Goal: Task Accomplishment & Management: Manage account settings

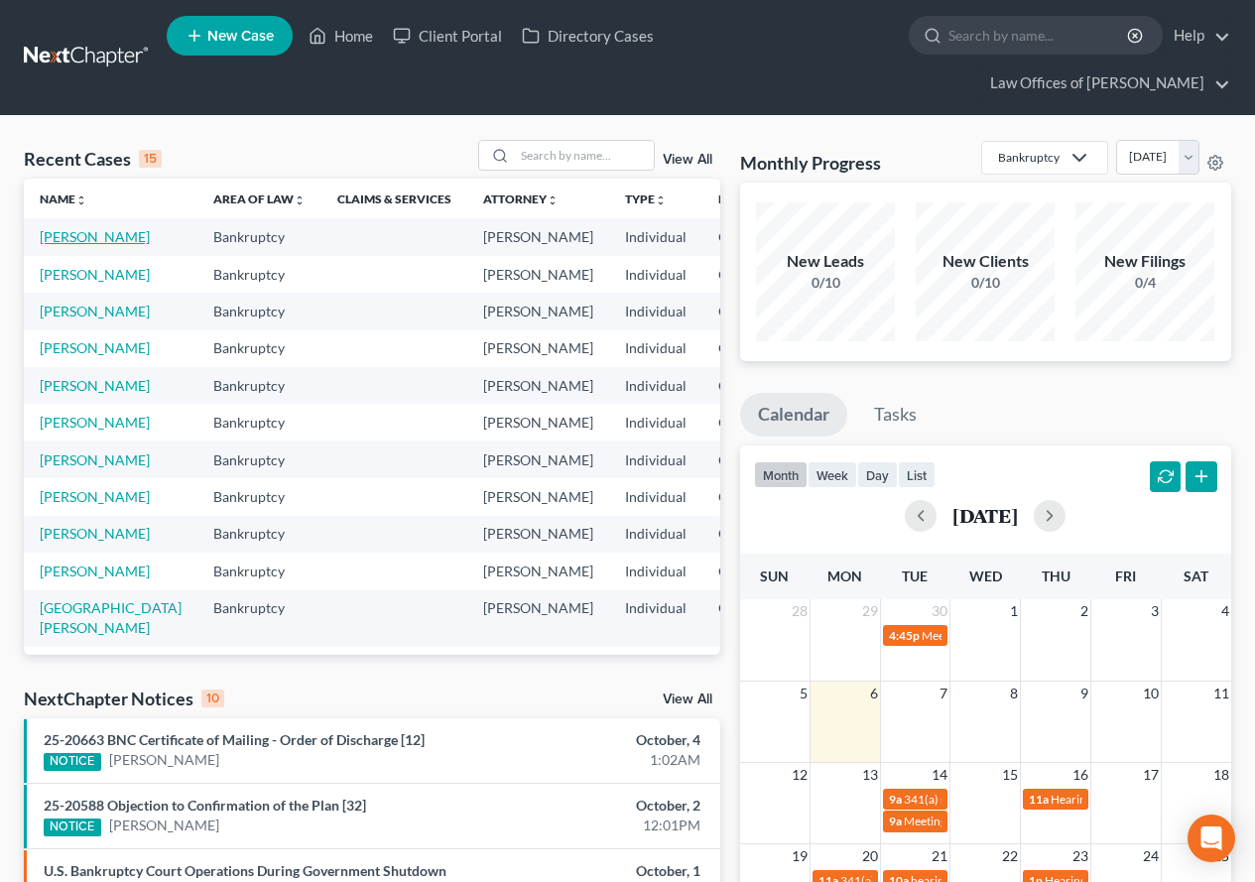
click at [61, 245] on link "[PERSON_NAME]" at bounding box center [95, 236] width 110 height 17
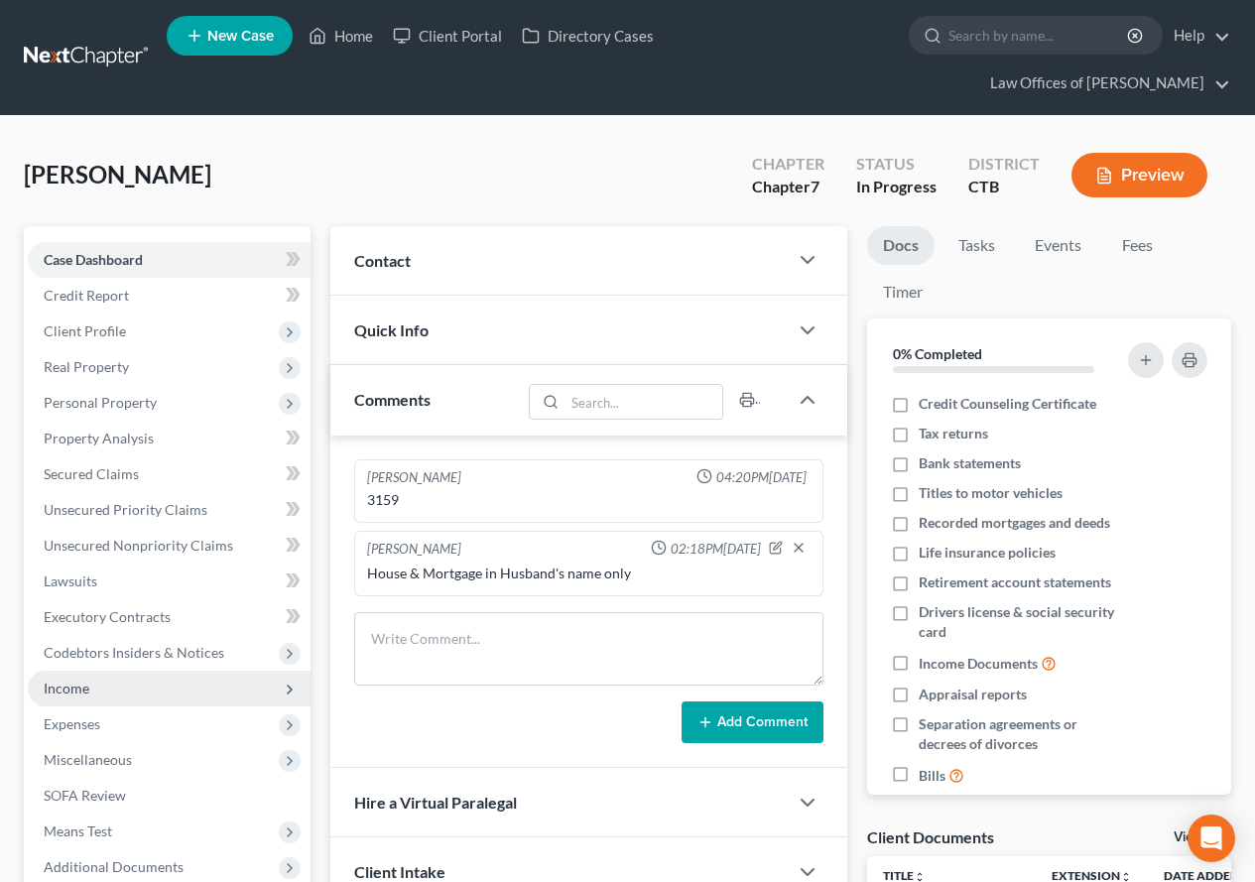
click at [75, 691] on span "Income" at bounding box center [67, 688] width 46 height 17
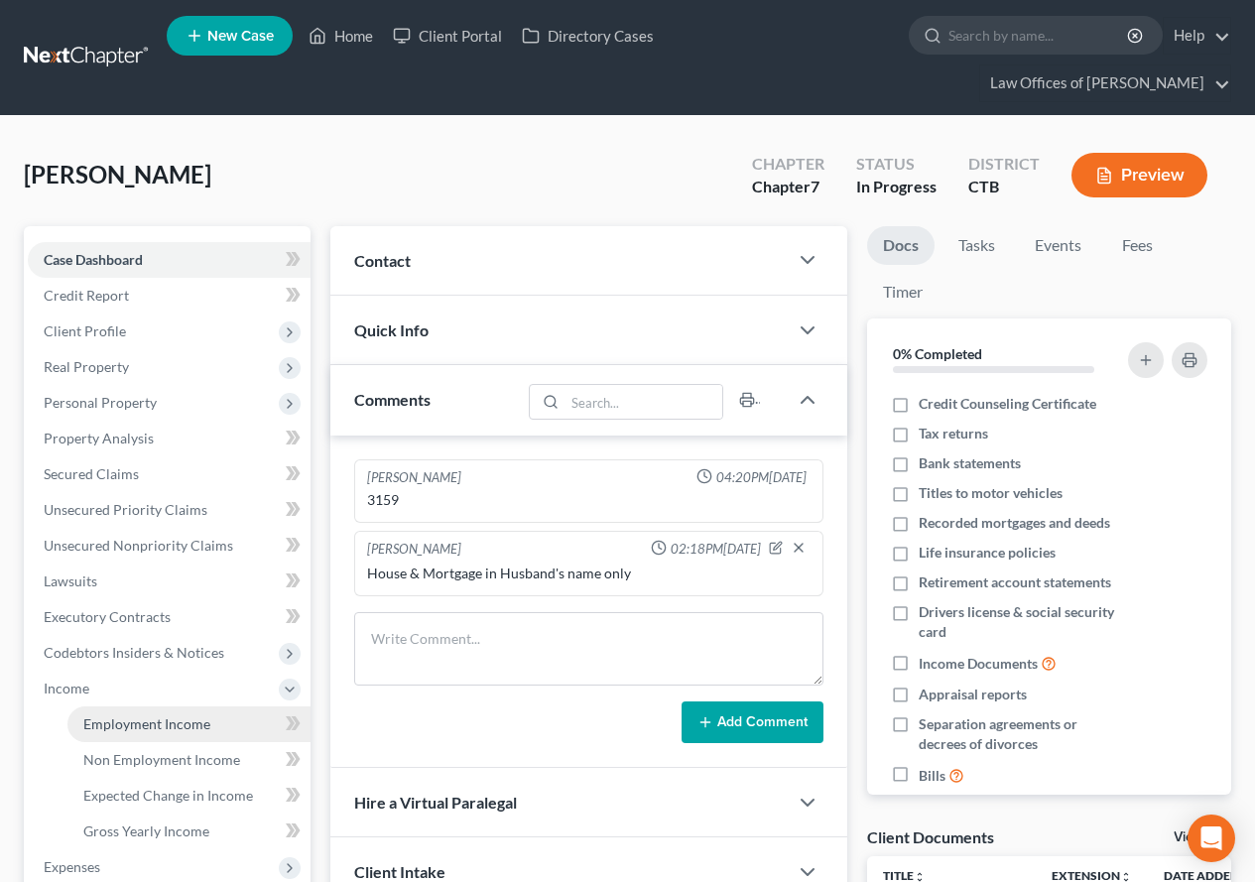
click at [92, 718] on span "Employment Income" at bounding box center [146, 723] width 127 height 17
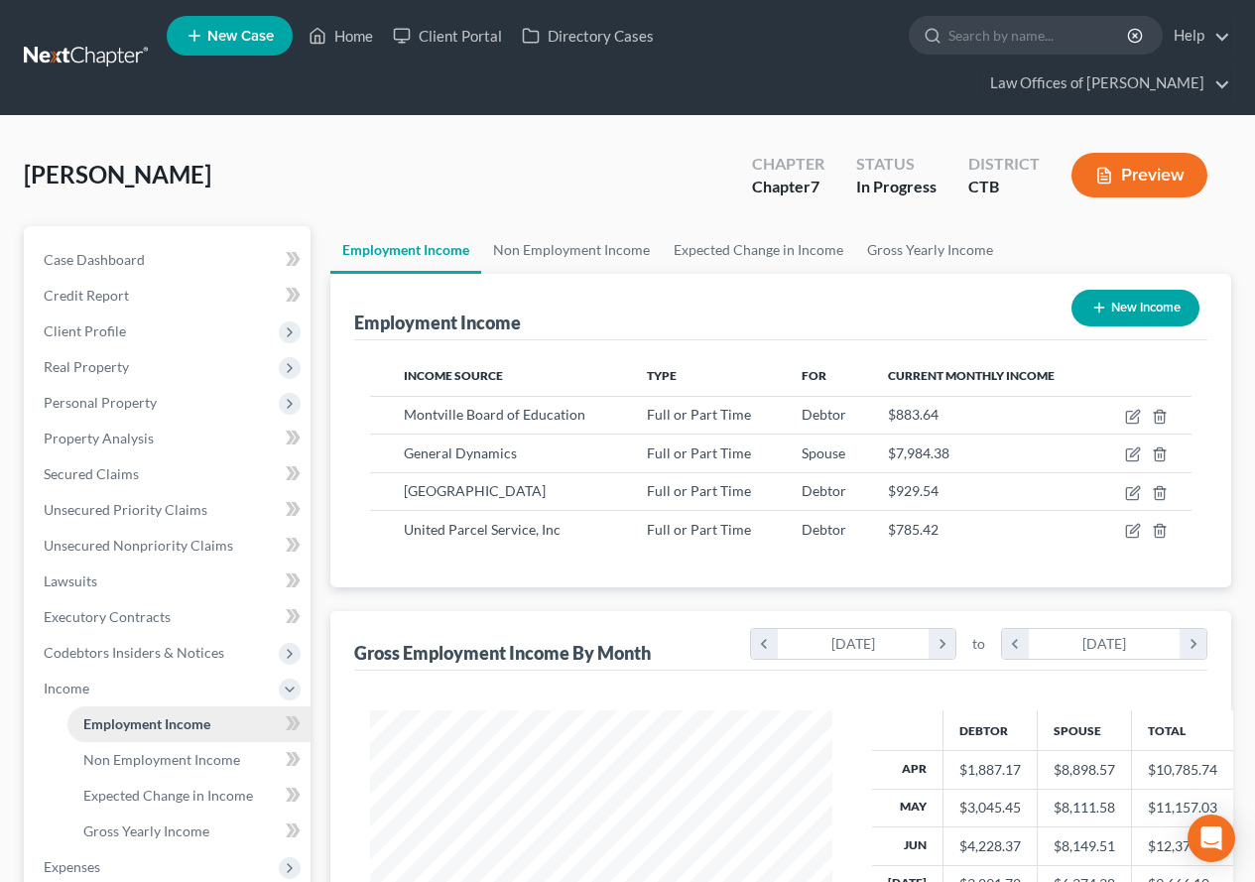
scroll to position [356, 502]
click at [80, 336] on span "Client Profile" at bounding box center [85, 331] width 82 height 17
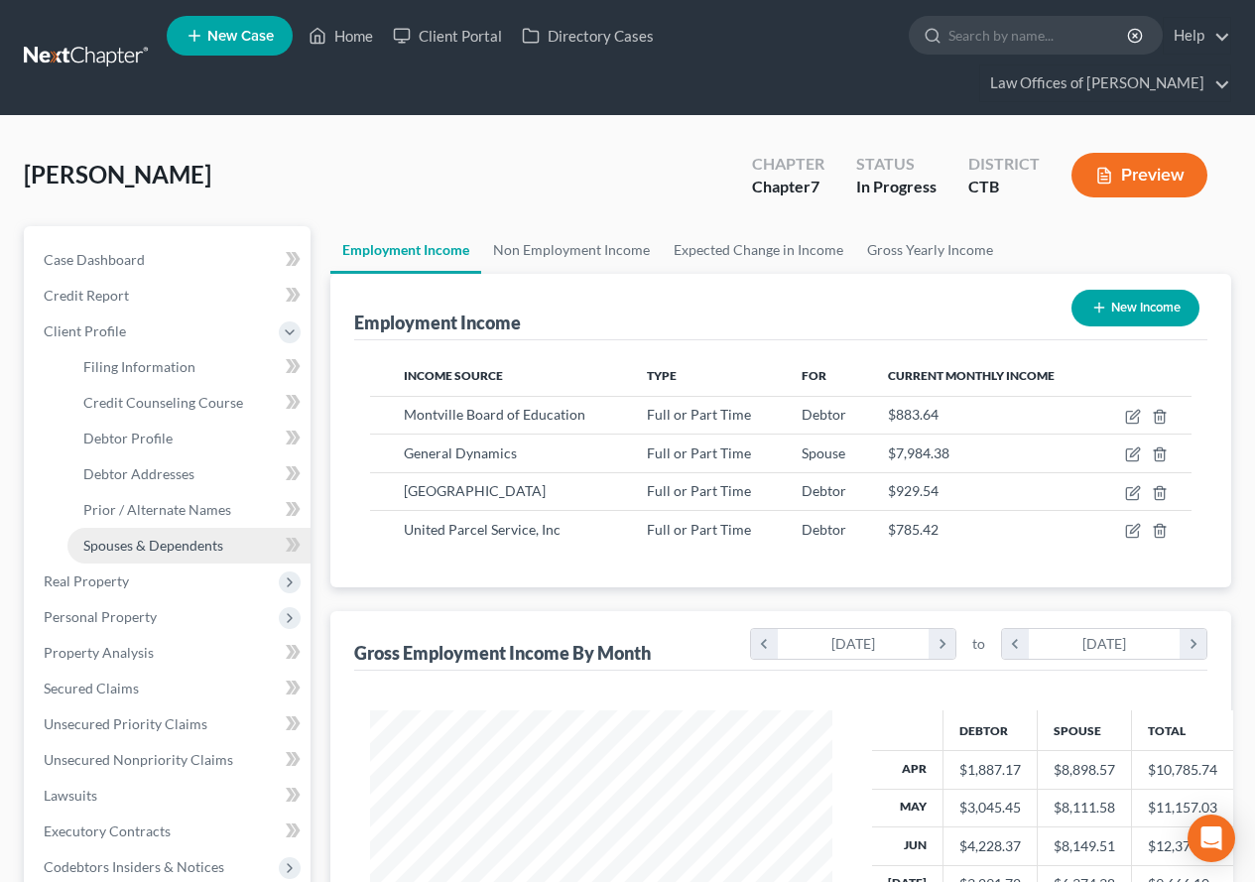
click at [157, 550] on span "Spouses & Dependents" at bounding box center [153, 545] width 140 height 17
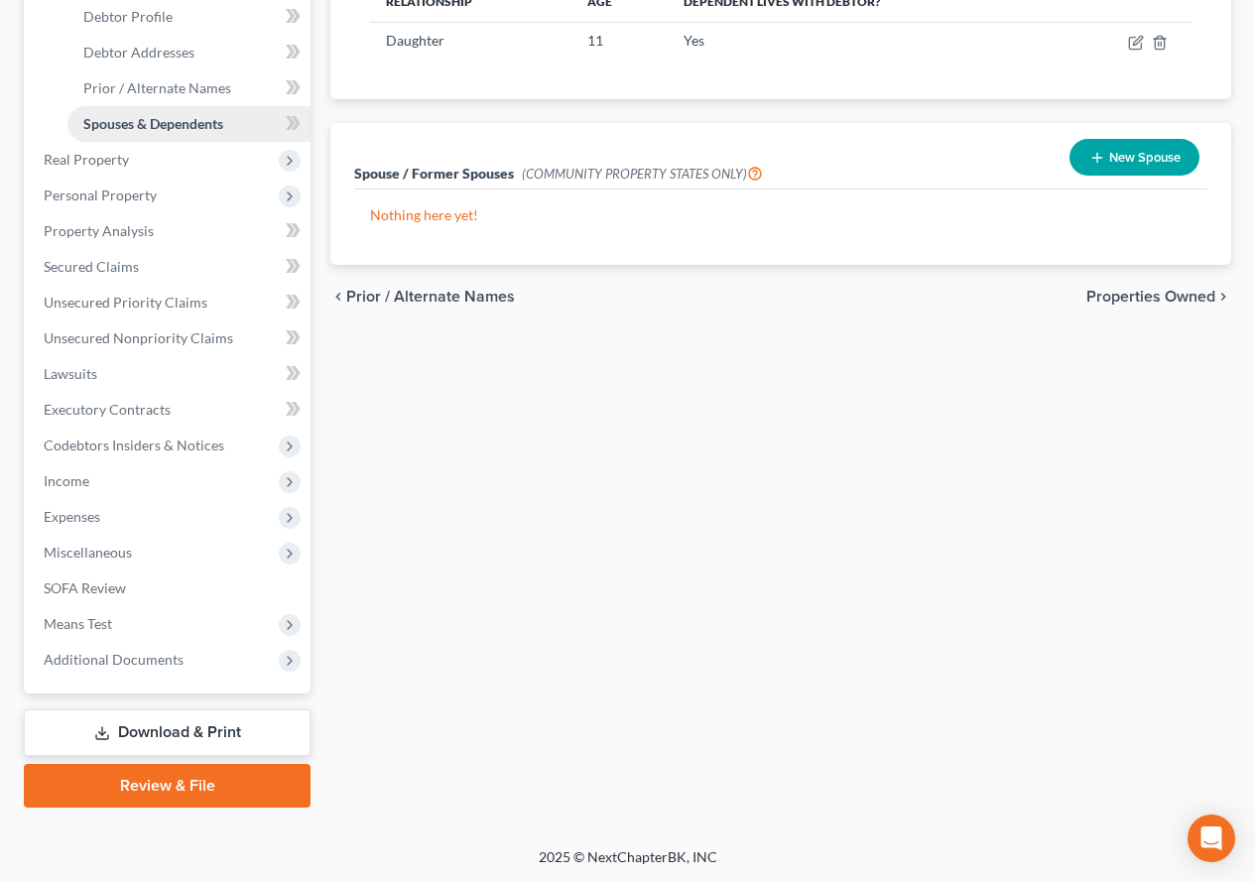
scroll to position [423, 0]
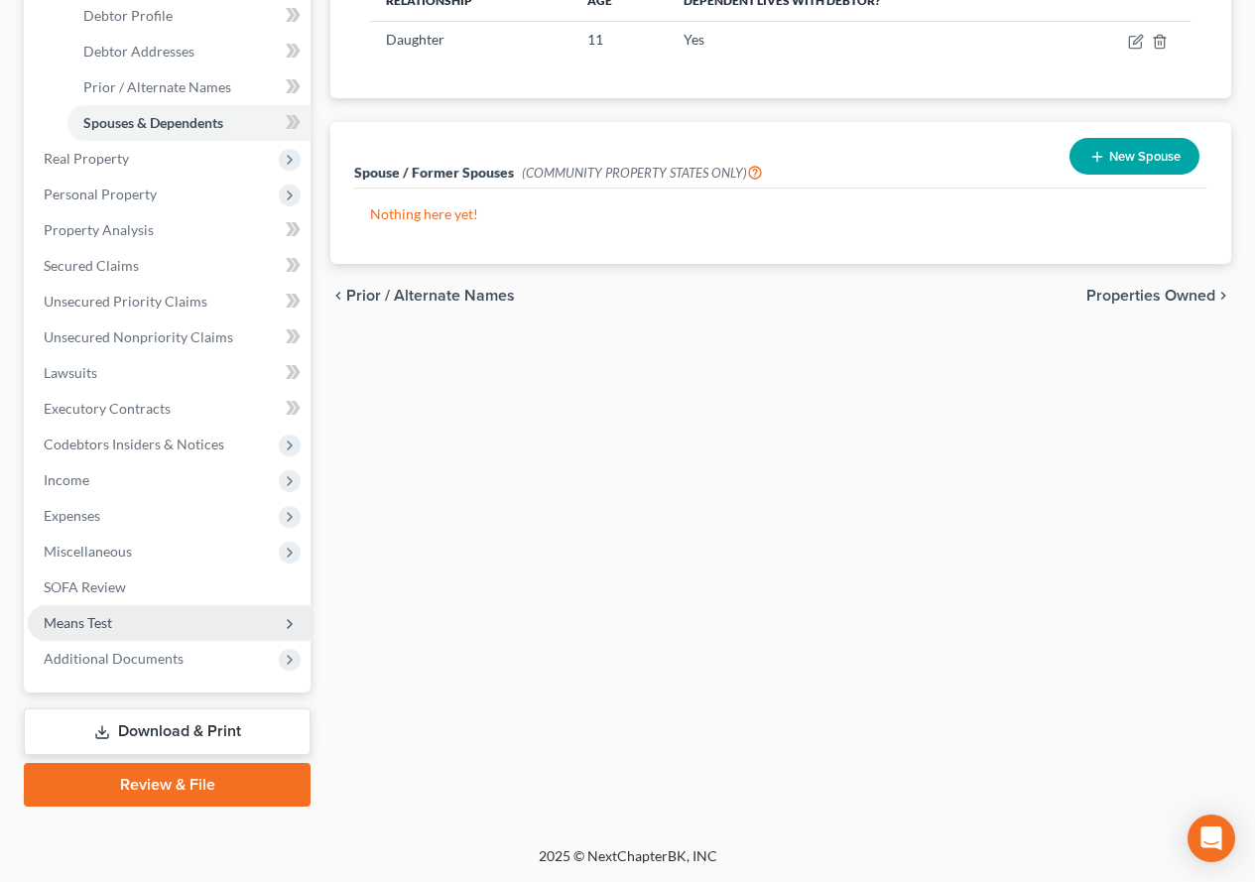
click at [63, 624] on span "Means Test" at bounding box center [78, 622] width 68 height 17
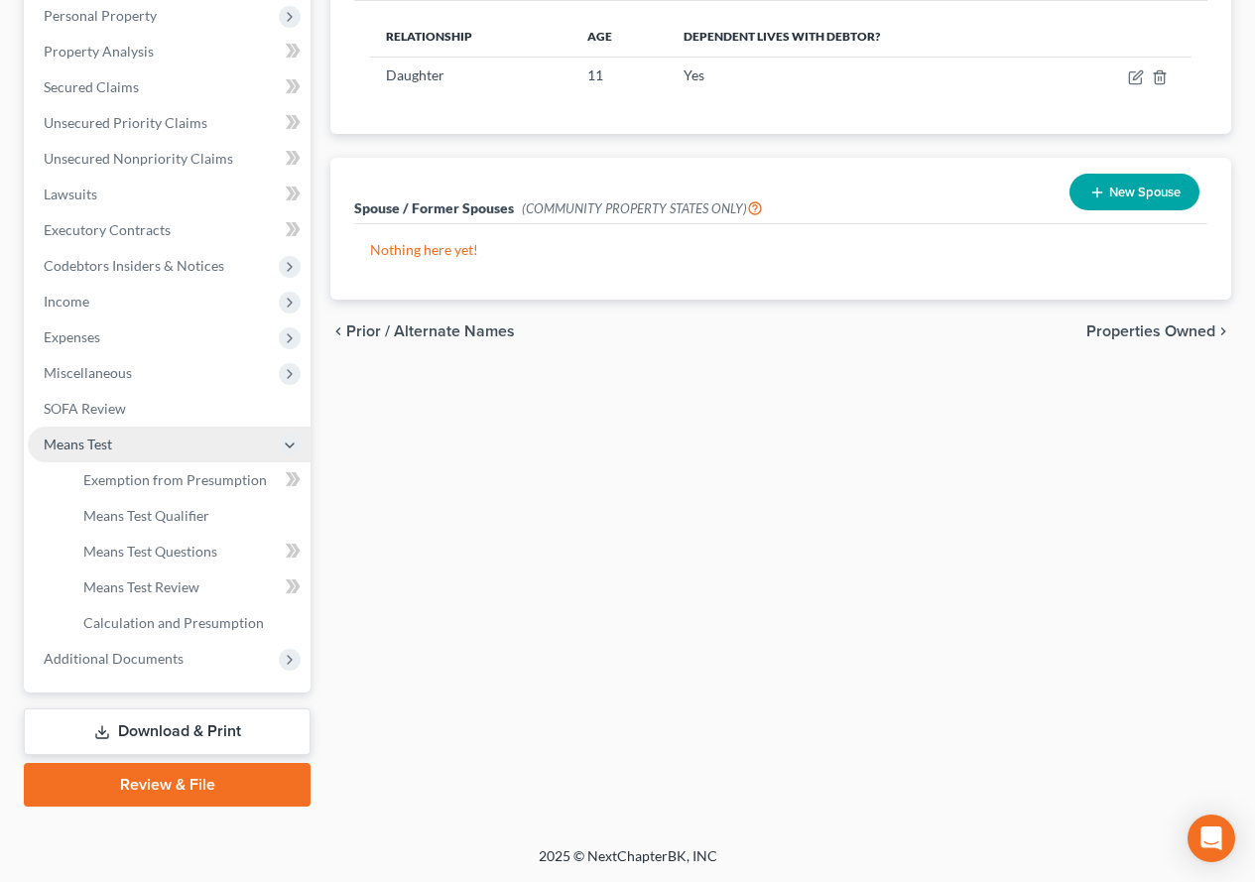
scroll to position [387, 0]
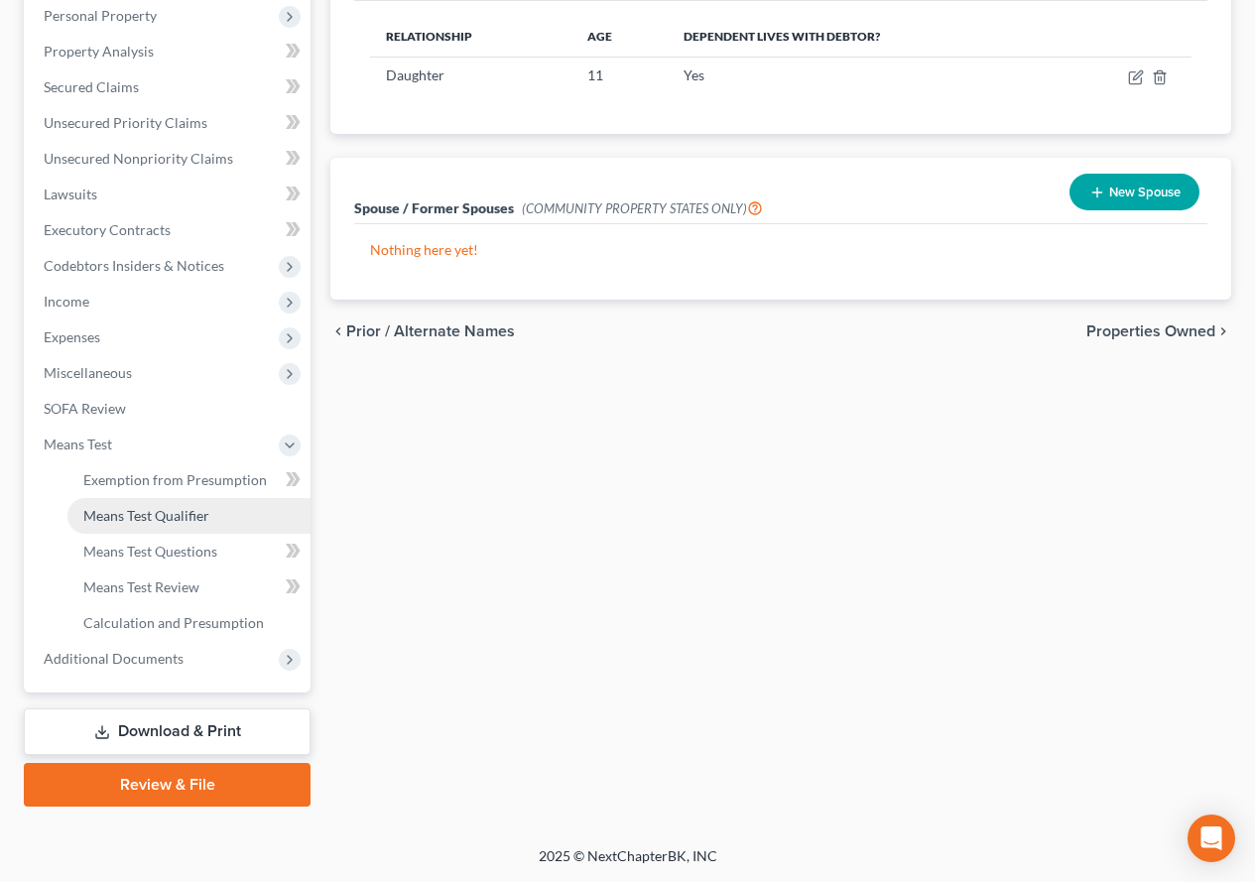
click at [143, 522] on span "Means Test Qualifier" at bounding box center [146, 515] width 126 height 17
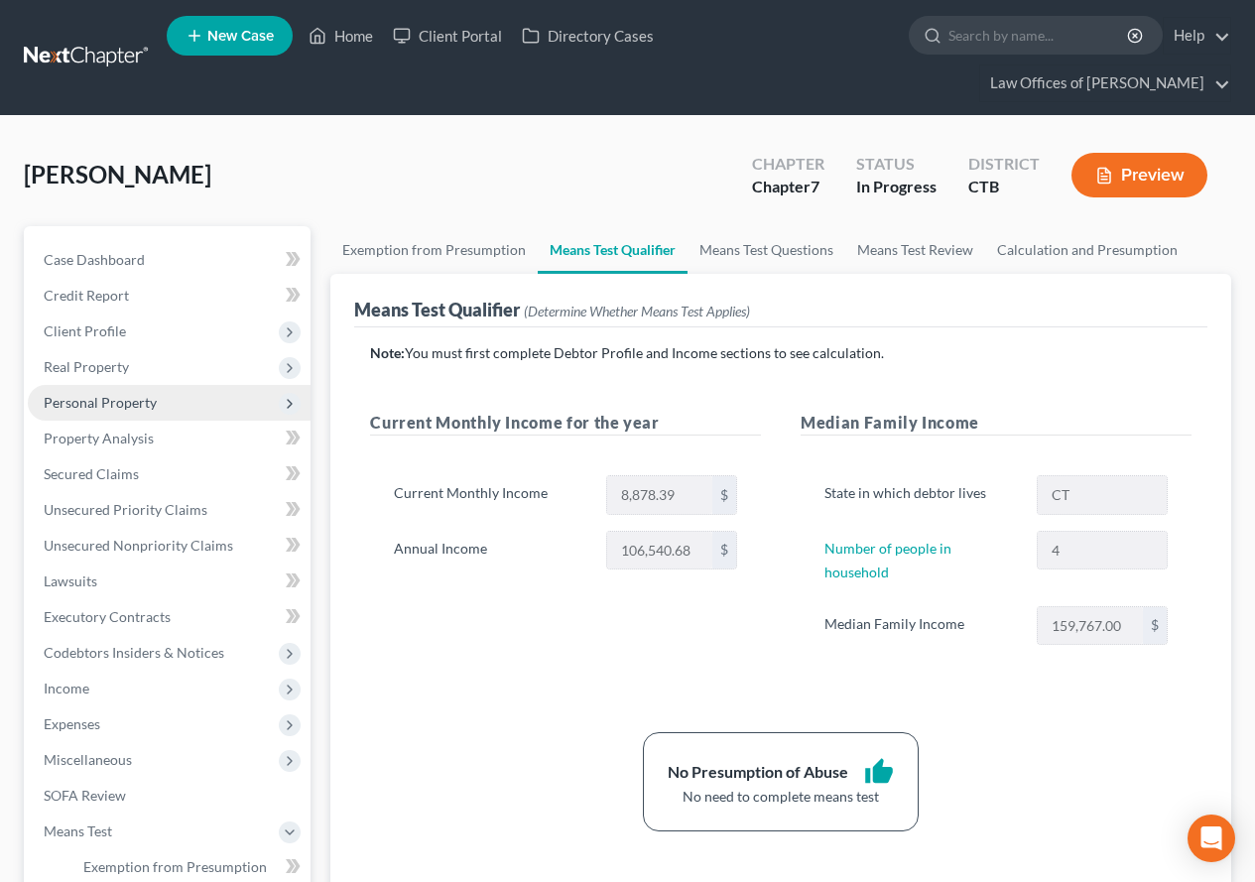
click at [87, 410] on span "Personal Property" at bounding box center [100, 402] width 113 height 17
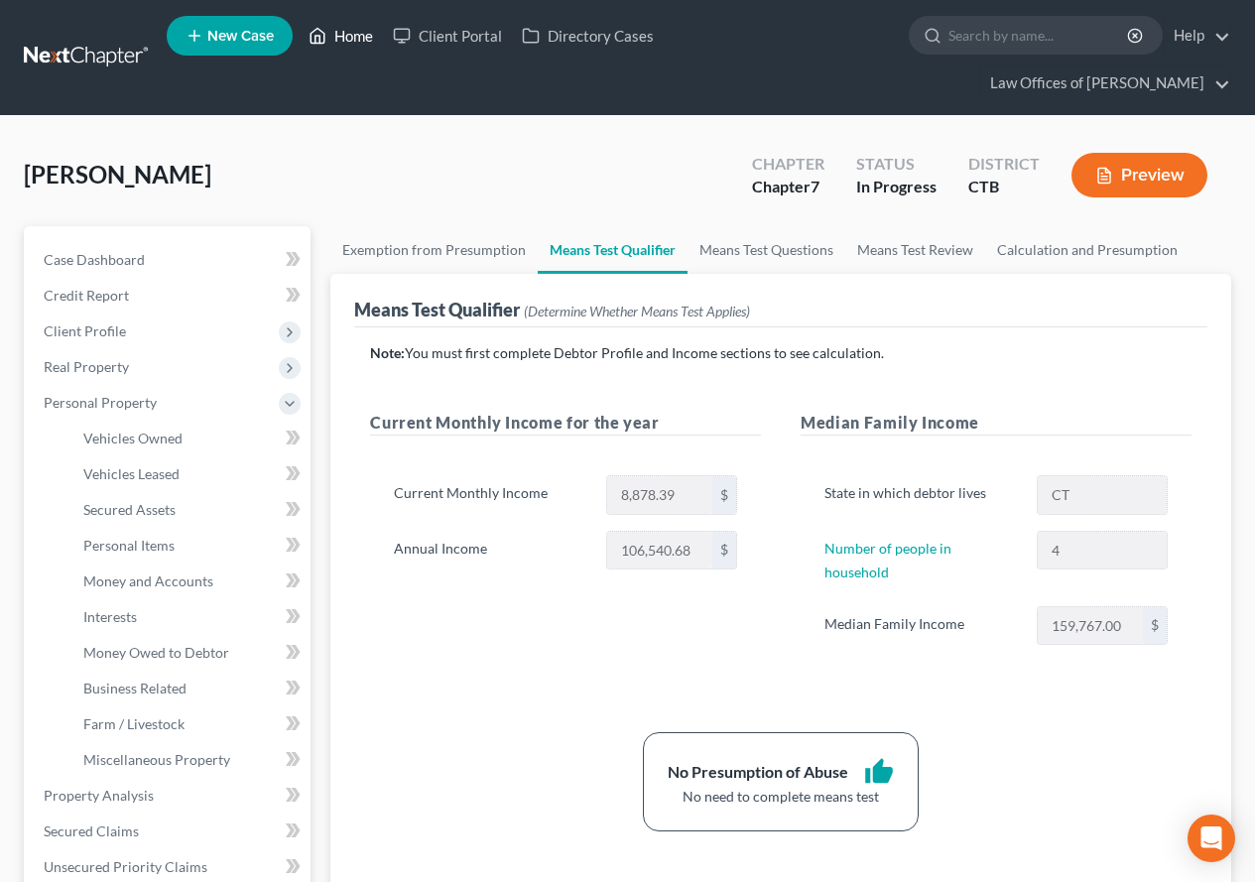
click at [344, 40] on link "Home" at bounding box center [341, 36] width 84 height 36
